Goal: Browse casually: Explore the website without a specific task or goal

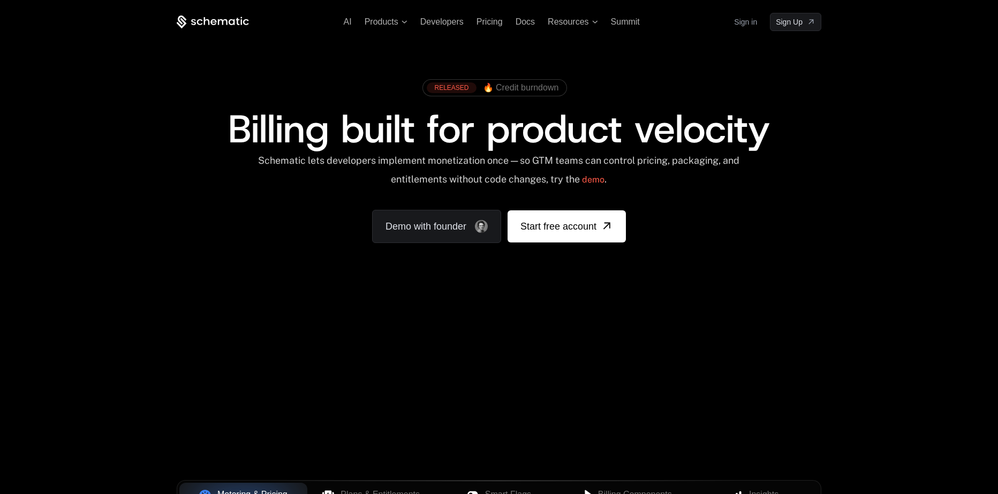
click at [880, 210] on div "AI Products Developers Pricing Docs Resources Summit Sign in Sign Up RELEASED 🔥…" at bounding box center [499, 160] width 998 height 320
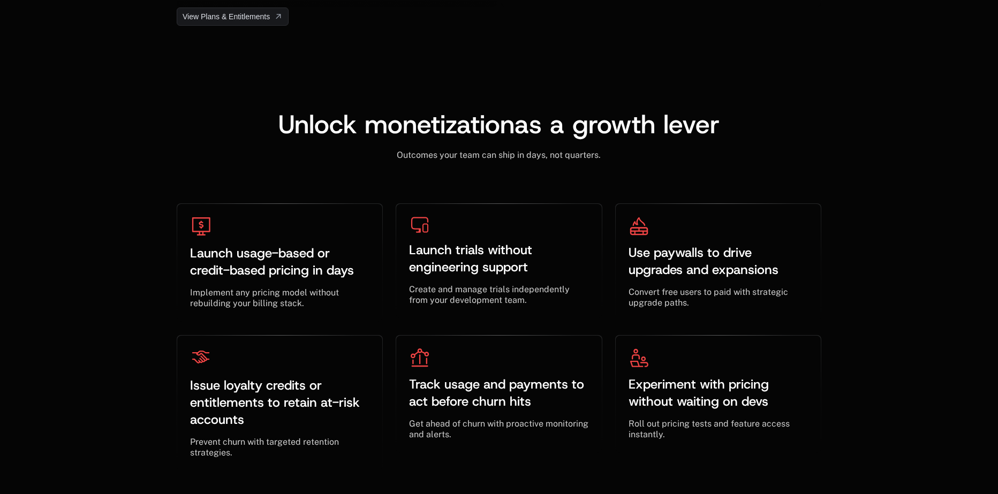
scroll to position [3159, 0]
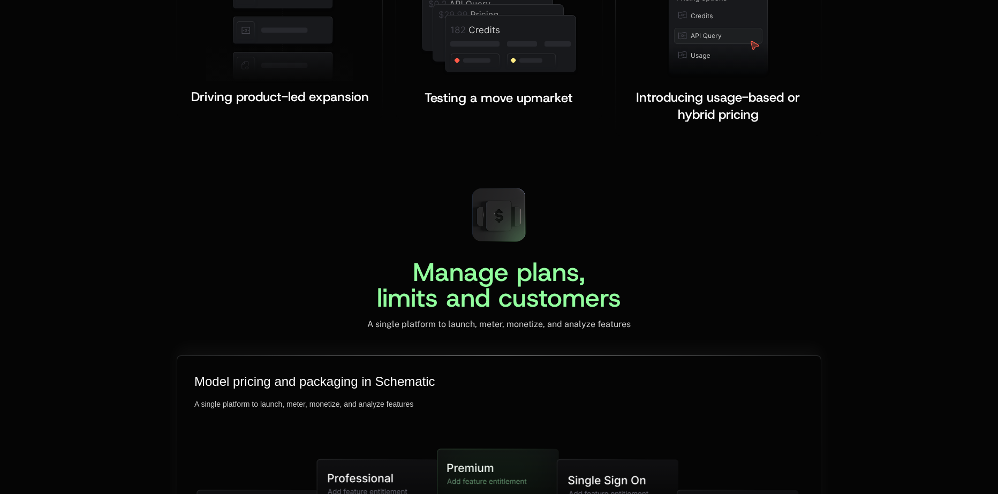
scroll to position [2570, 0]
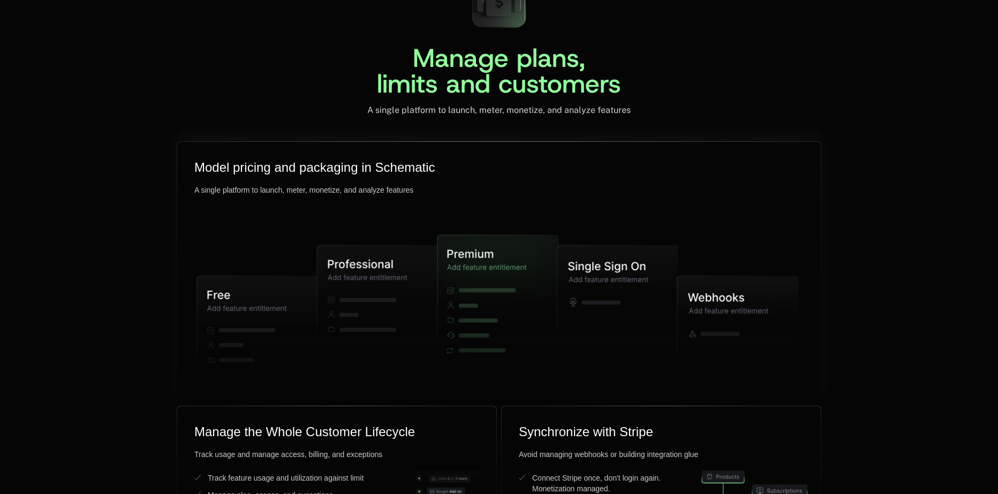
click at [612, 294] on icon at bounding box center [617, 307] width 121 height 124
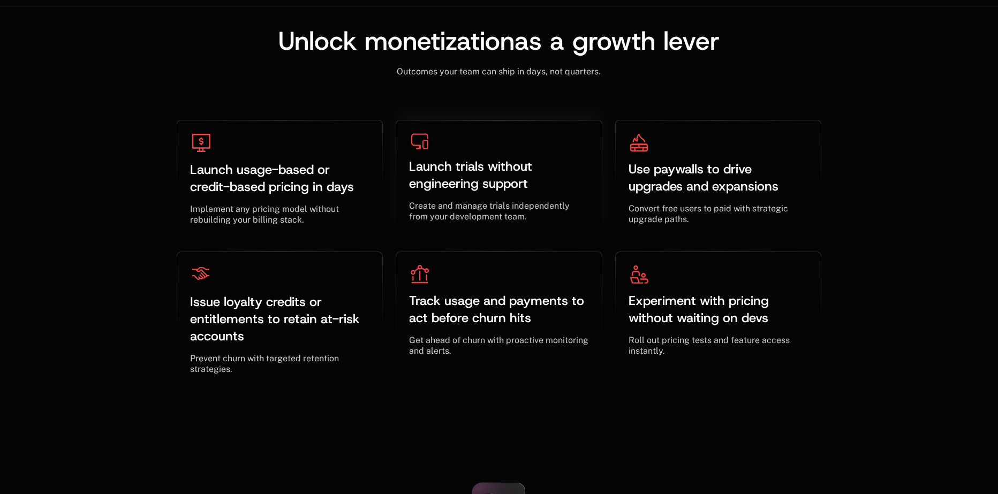
scroll to position [3159, 0]
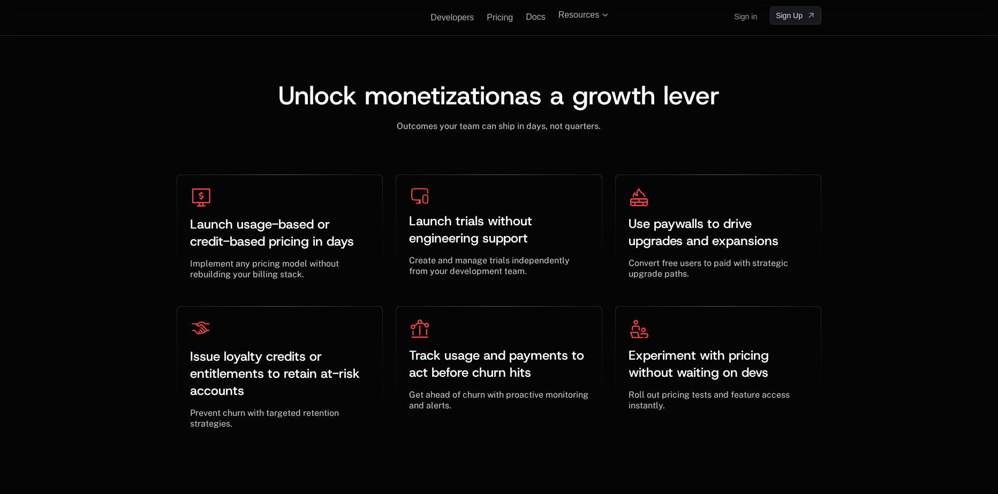
click at [883, 325] on div "Unlock monetization as a growth lever ﻿ Outcomes your team can ship in days, no…" at bounding box center [499, 241] width 998 height 489
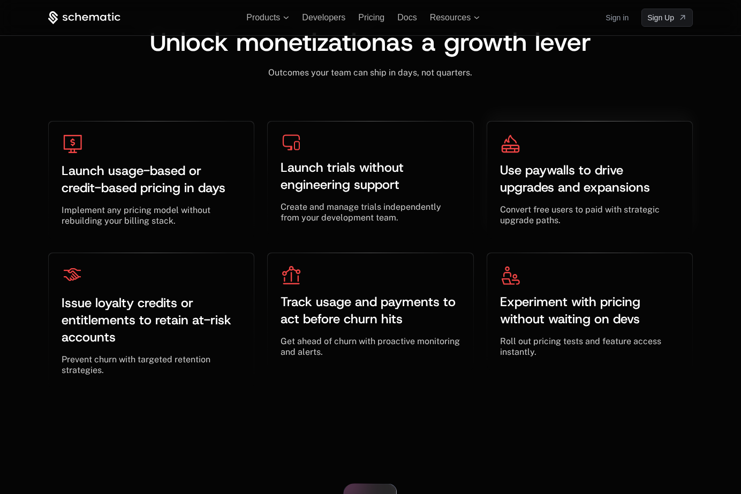
scroll to position [3225, 0]
